Goal: Register for event/course

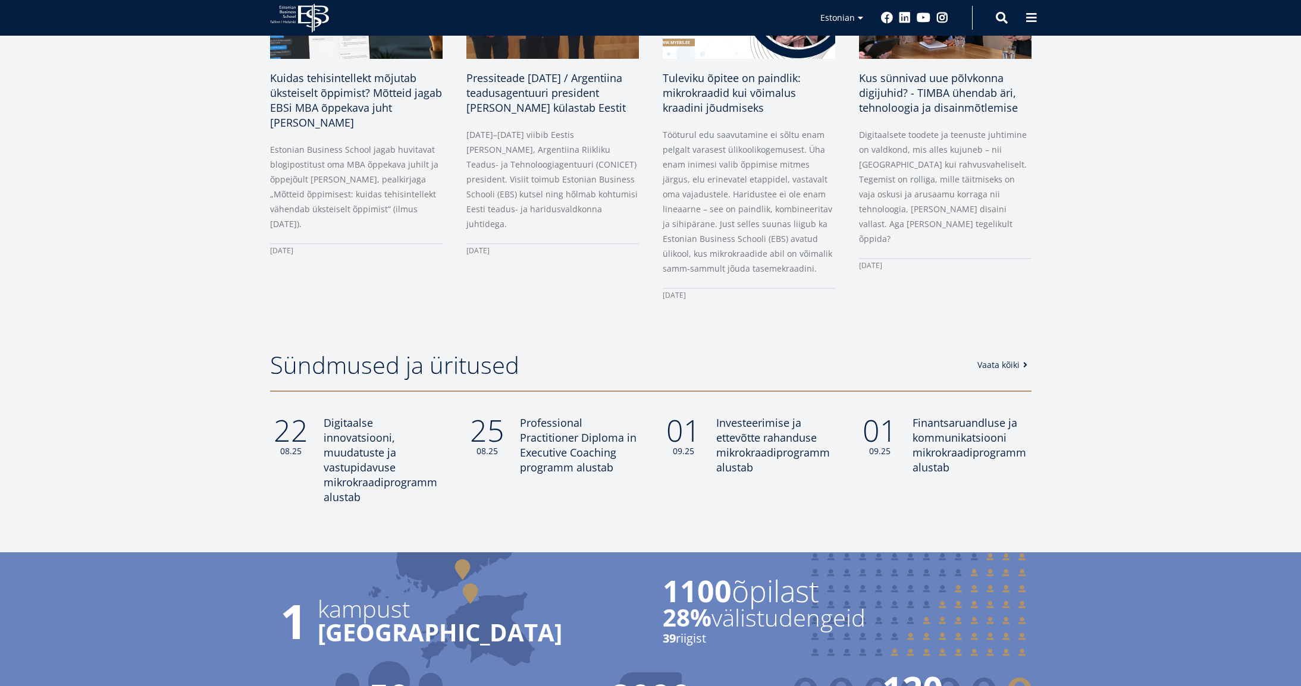
scroll to position [710, 0]
click at [733, 450] on span "Investeerimise ja ettevõtte rahanduse mikrokraadiprogramm alustab" at bounding box center [771, 444] width 114 height 59
click at [972, 439] on span "Finantsaruandluse ja kommunikatsiooni mikrokraadiprogramm alustab" at bounding box center [967, 444] width 114 height 59
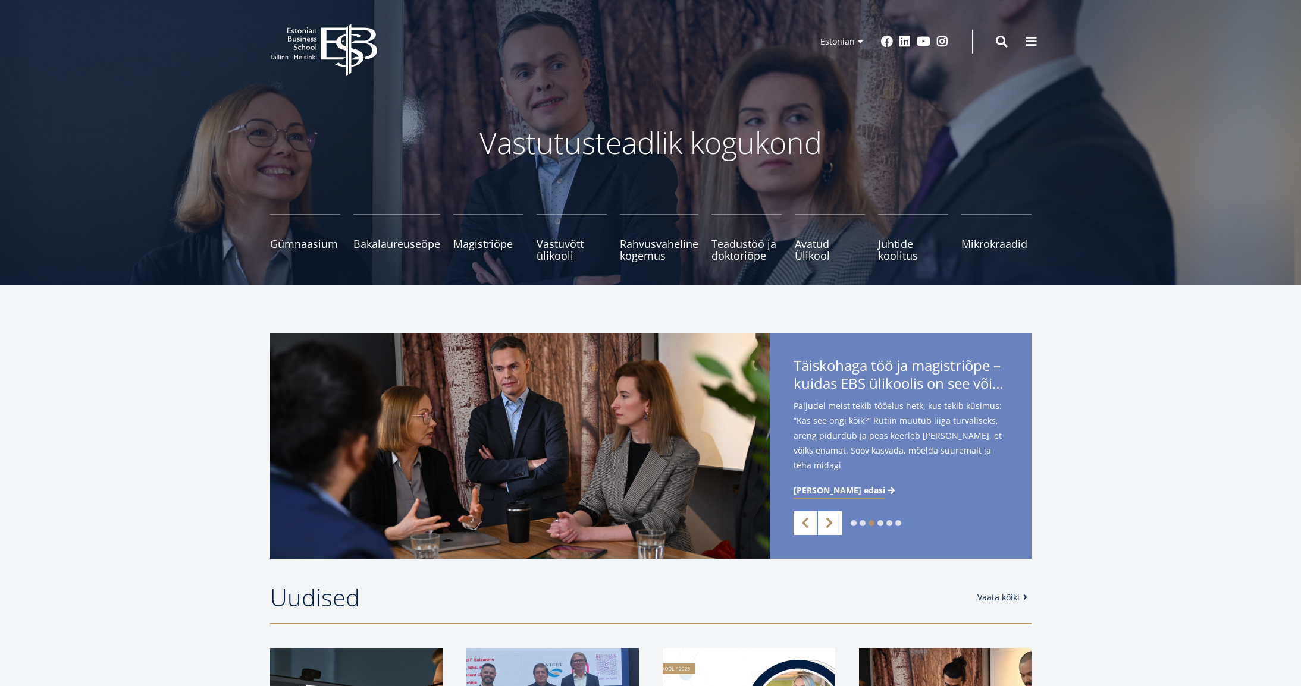
scroll to position [0, 0]
click at [466, 243] on span "Magistriõpe Tutvu ja registreeru" at bounding box center [488, 238] width 70 height 12
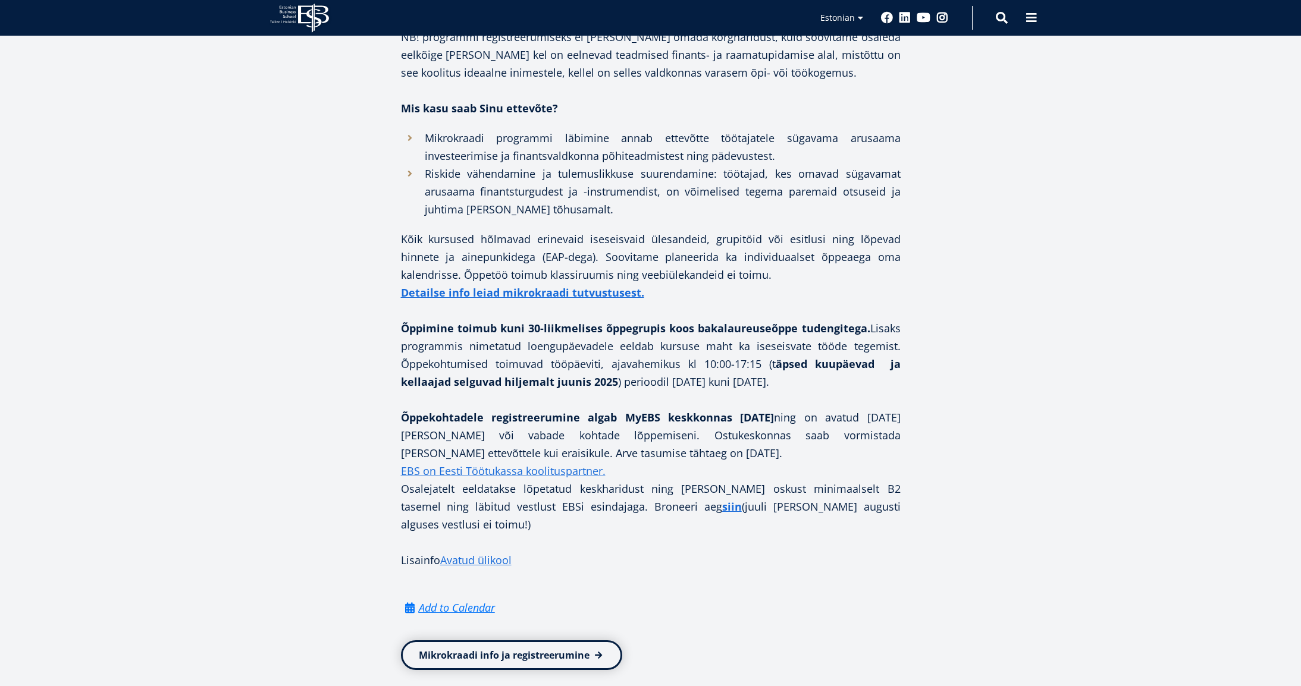
scroll to position [852, 0]
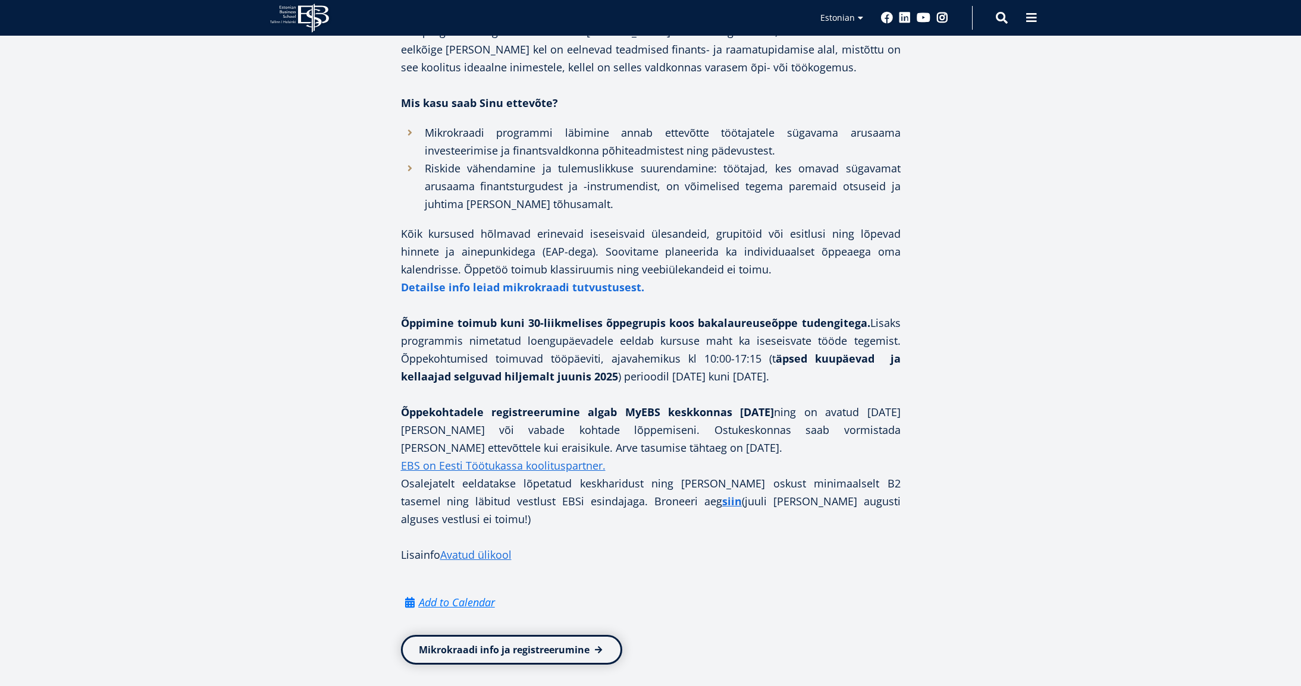
click at [569, 284] on strong "Detailse info leiad mikrokraadi tutvustusest." at bounding box center [522, 287] width 243 height 14
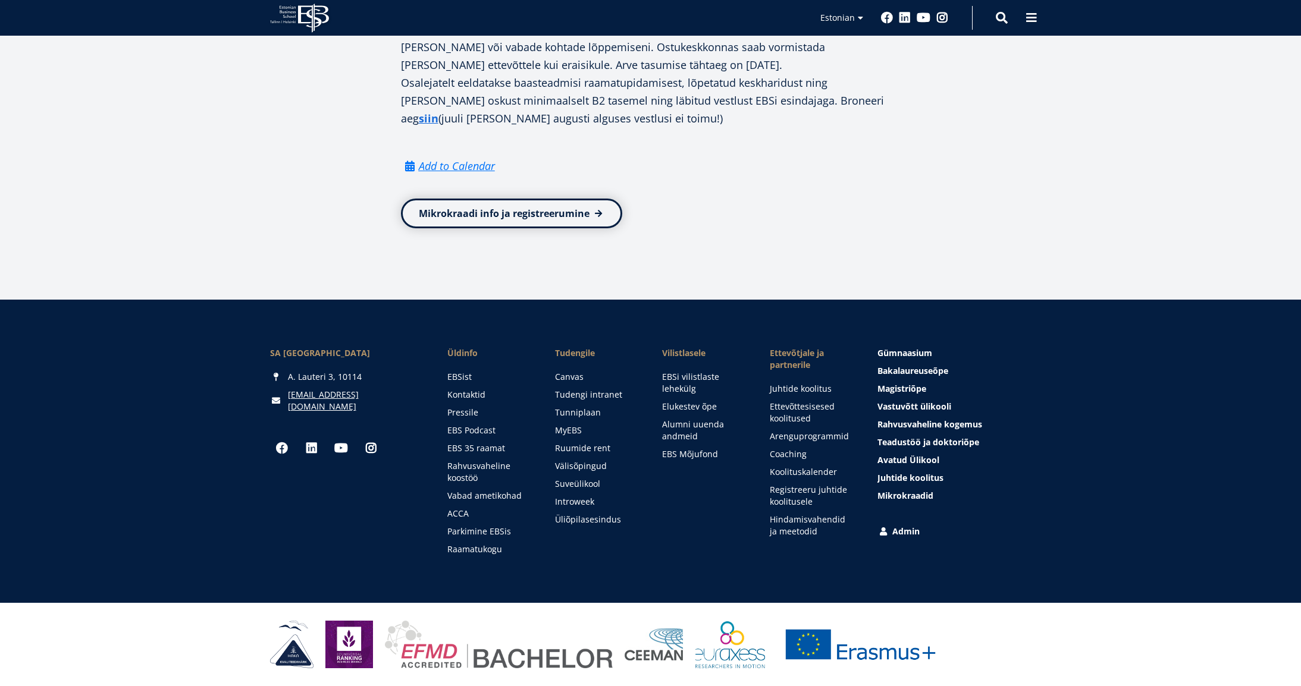
scroll to position [1156, 0]
click at [582, 228] on link "Mikrokraadi info ja registreerumine" at bounding box center [511, 214] width 221 height 30
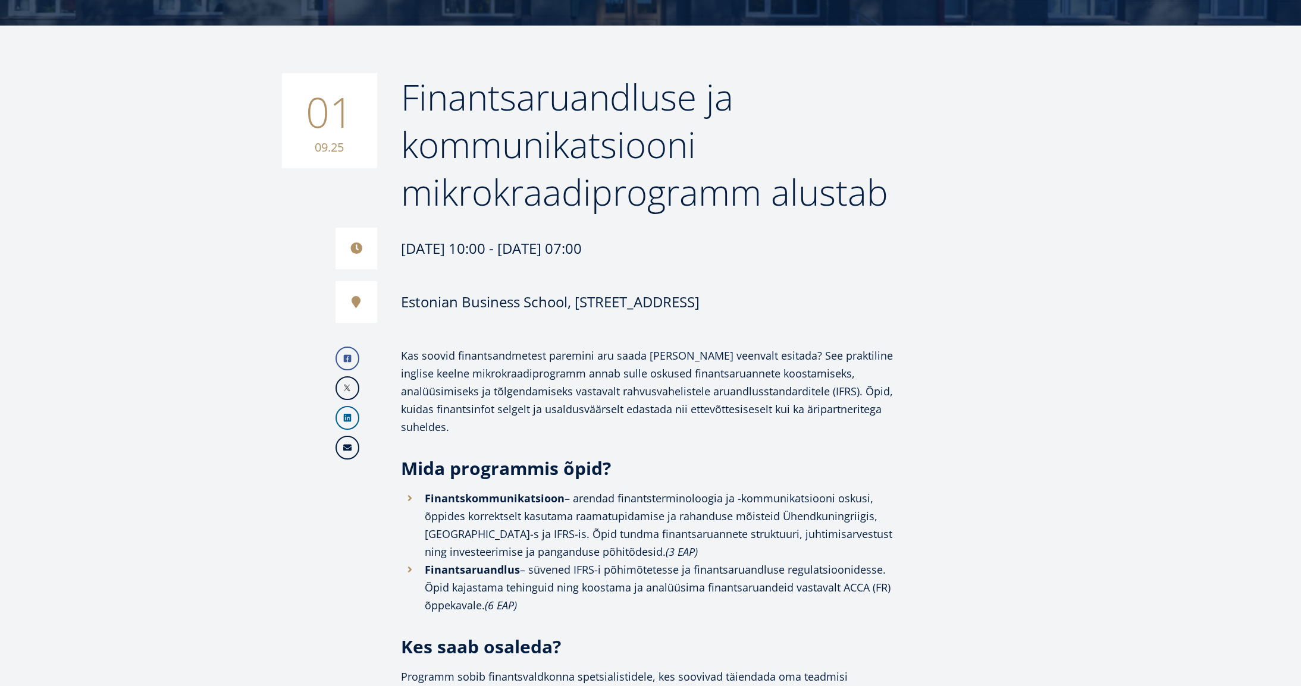
scroll to position [166, 0]
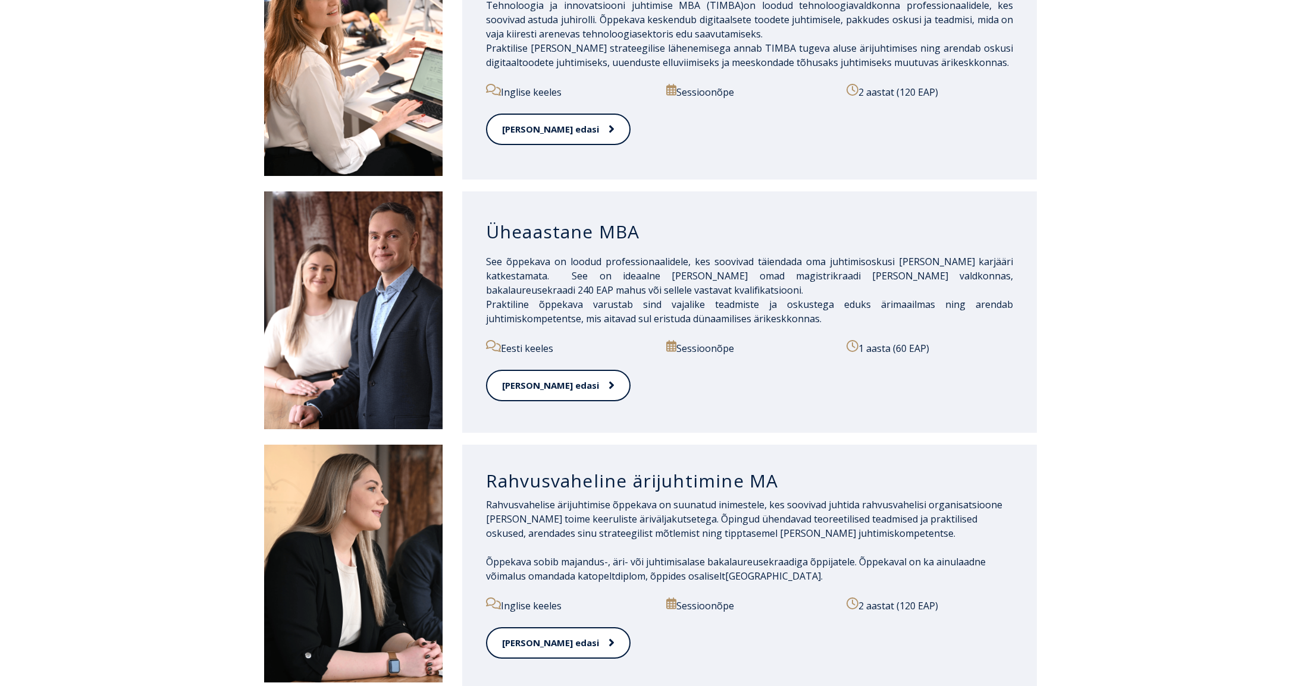
scroll to position [1014, 0]
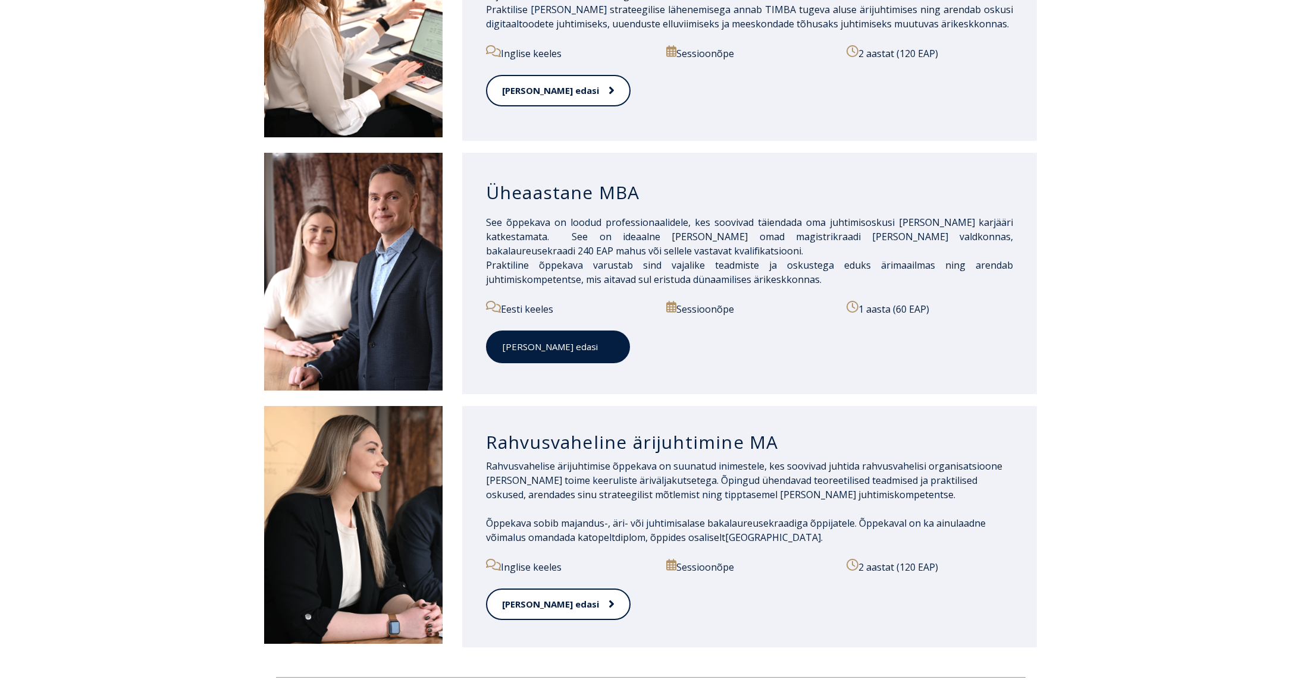
click at [532, 335] on link "[PERSON_NAME] edasi" at bounding box center [558, 347] width 144 height 33
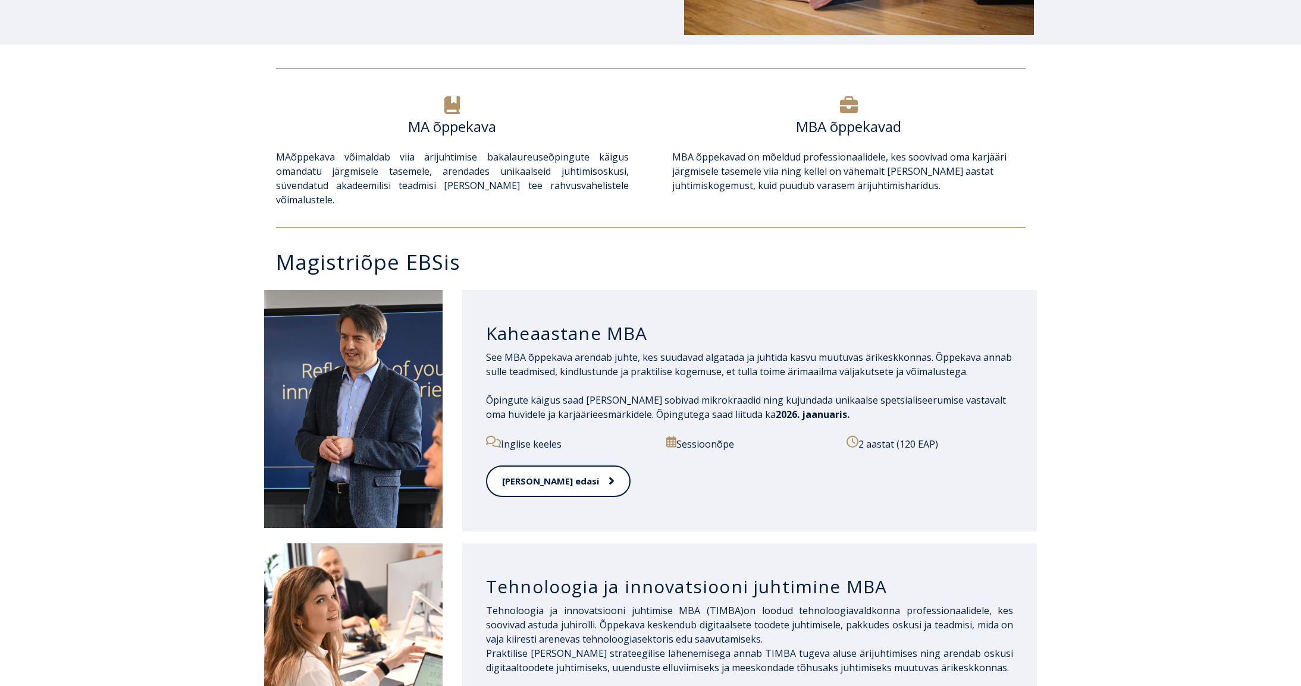
scroll to position [366, 0]
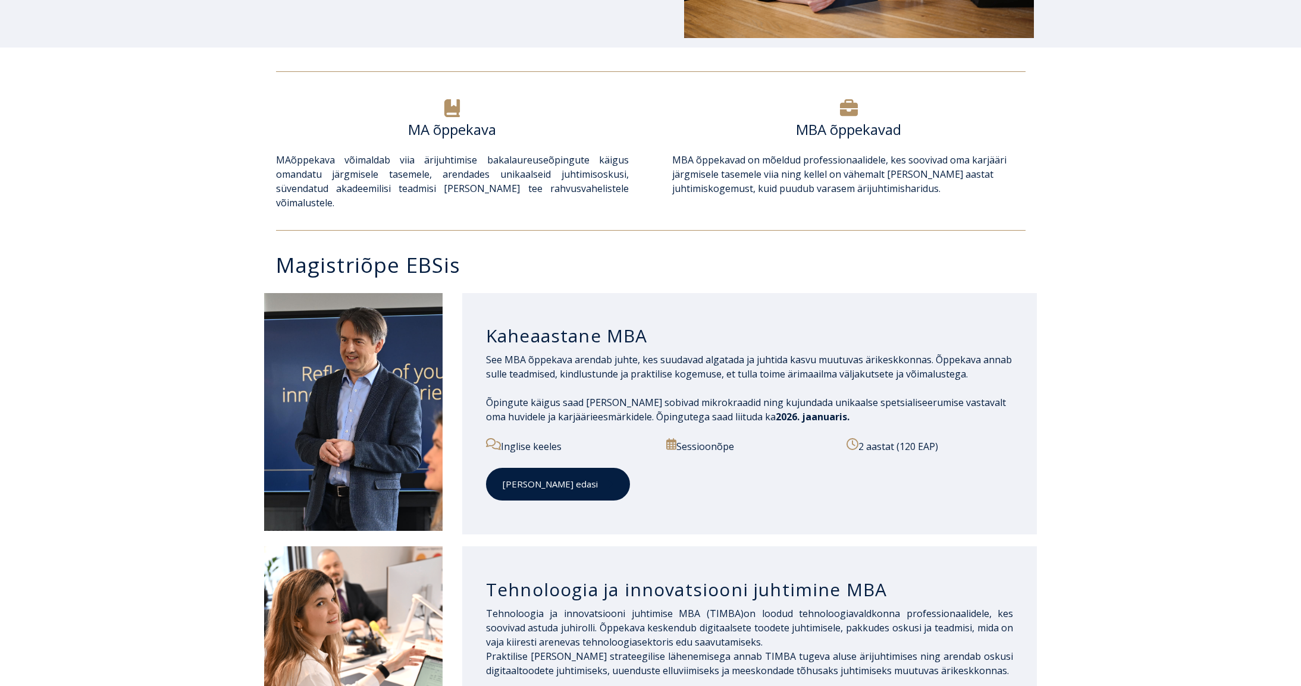
click at [529, 475] on link "[PERSON_NAME] edasi" at bounding box center [558, 484] width 144 height 33
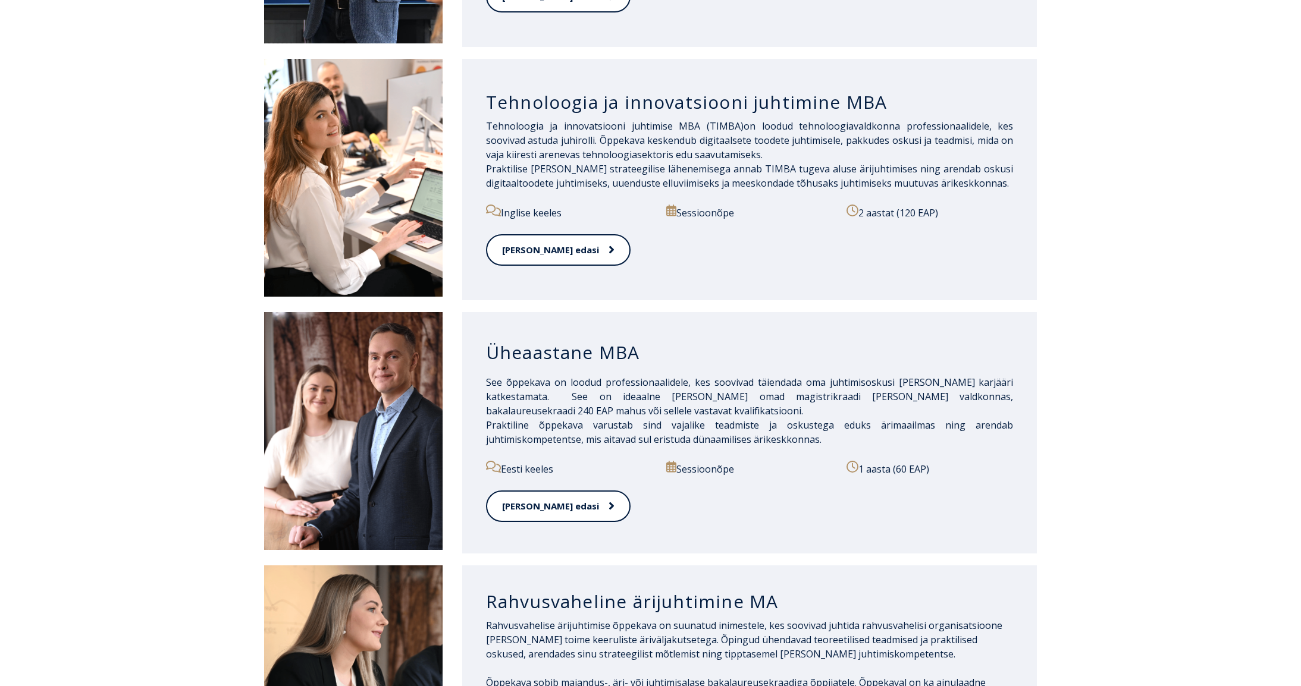
scroll to position [855, 0]
click at [517, 496] on link "Loe edasi" at bounding box center [558, 506] width 144 height 33
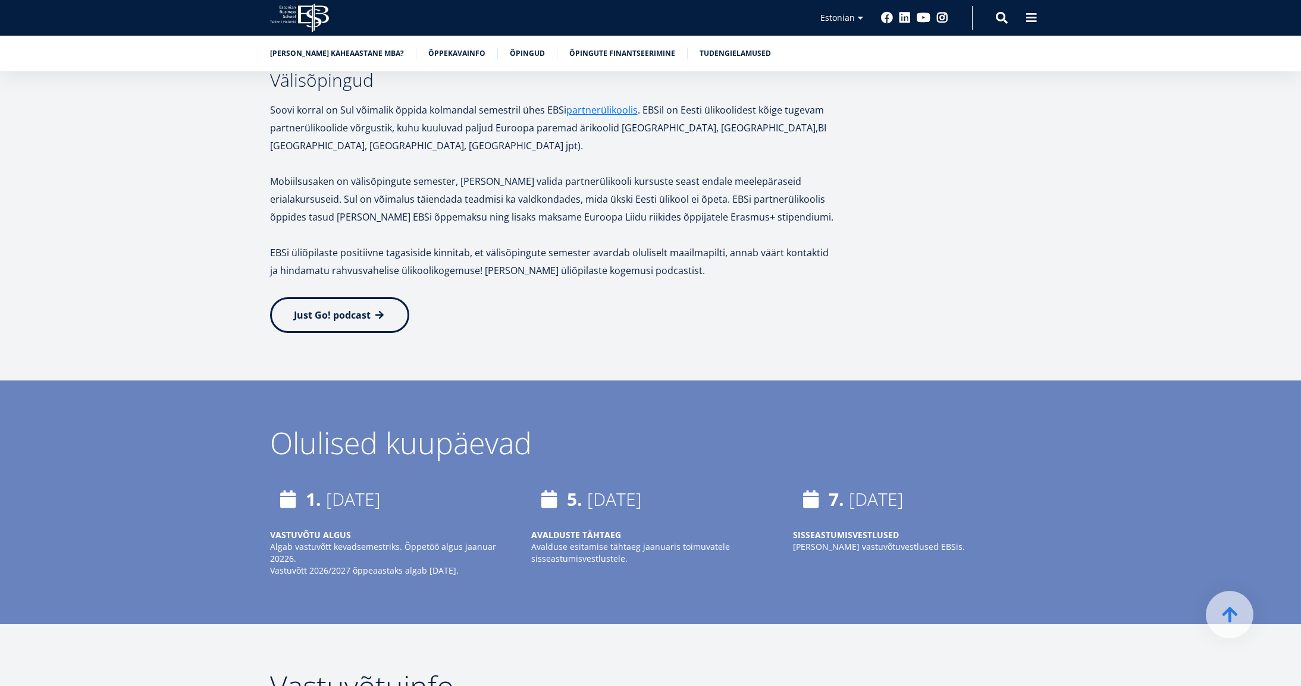
scroll to position [2255, 0]
